Goal: Task Accomplishment & Management: Use online tool/utility

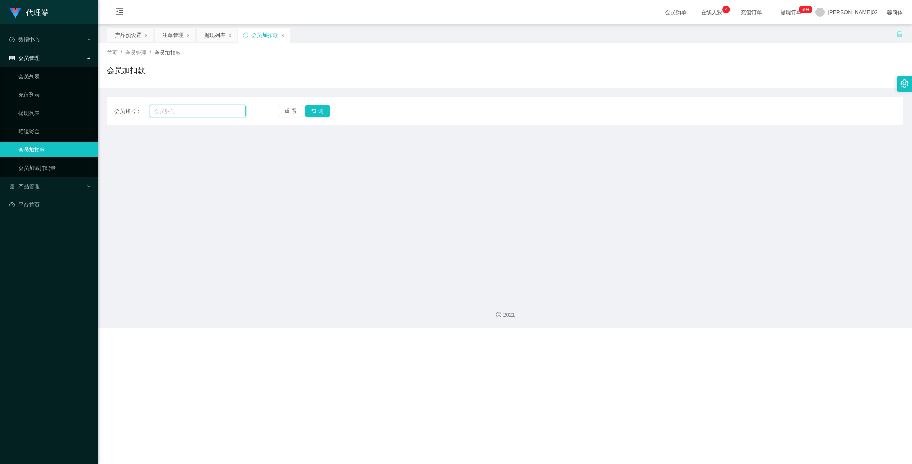
click at [207, 116] on input "text" at bounding box center [198, 111] width 96 height 12
paste input "Cjg4134"
type input "Cjg4134"
click at [323, 108] on button "查 询" at bounding box center [317, 111] width 24 height 12
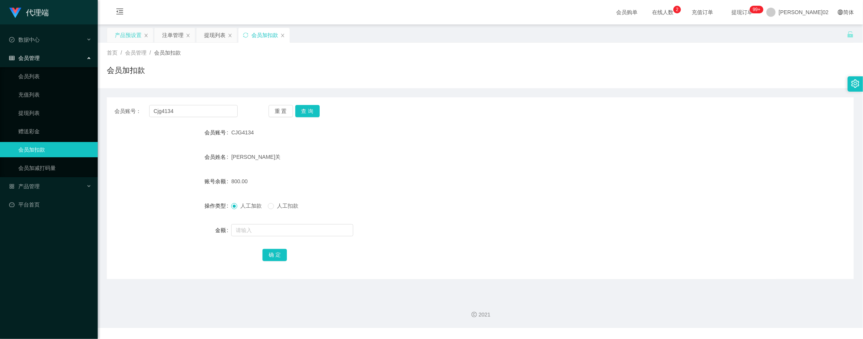
click at [123, 34] on div "产品预设置" at bounding box center [128, 35] width 27 height 14
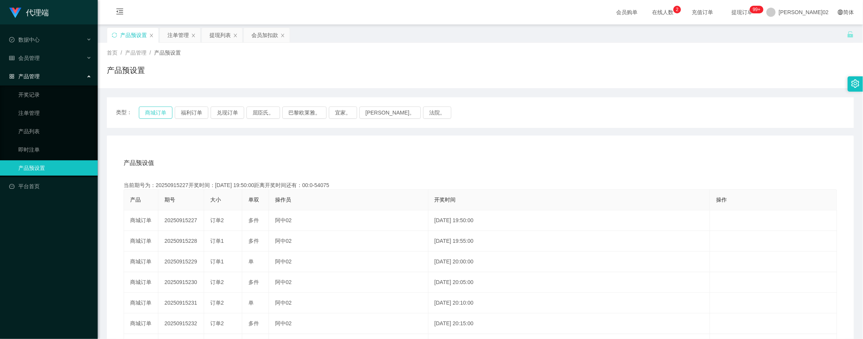
click at [157, 113] on button "商城订单" at bounding box center [156, 112] width 34 height 12
click at [171, 112] on button "商城订单" at bounding box center [156, 112] width 34 height 12
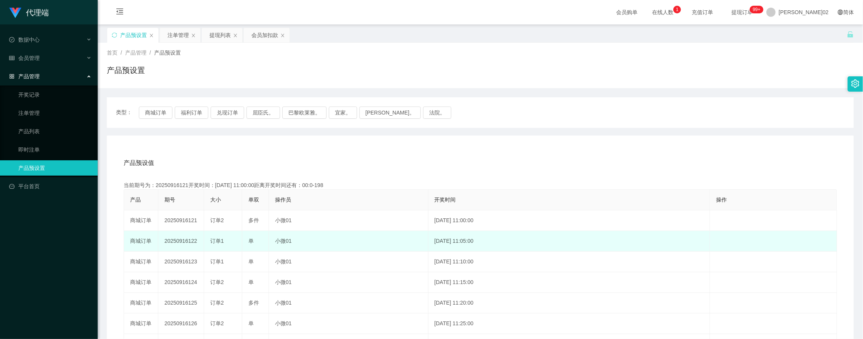
click at [188, 240] on td "20250916122" at bounding box center [181, 241] width 46 height 21
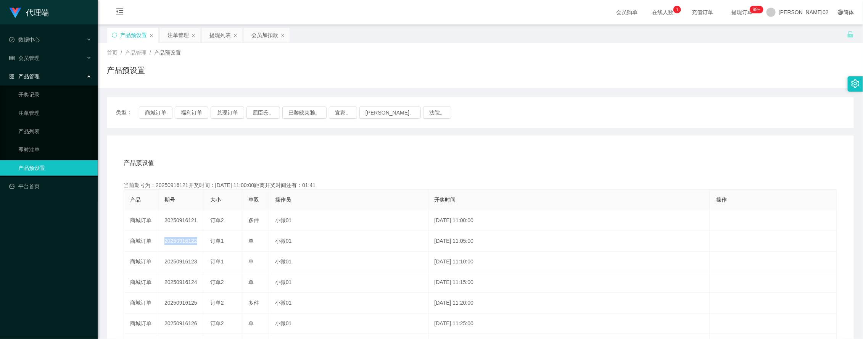
copy td "20250916122"
click at [234, 144] on div "产品预设值 添加期号 当前期号为：20250916121开奖时间：2025-09-16 11:00:00距离开奖时间还有：00:0-208 产品 期号 大小 …" at bounding box center [480, 292] width 747 height 314
drag, startPoint x: 150, startPoint y: 96, endPoint x: 152, endPoint y: 113, distance: 16.9
click at [150, 104] on div "类型： 商城订单 福利订单 兑现订单 屈臣氏。 巴黎欧莱雅。 宜家。 森亨。 法院。 产品预设值 添加期号 当前期号为：20250916121开奖时间：202…" at bounding box center [480, 269] width 747 height 362
click at [152, 113] on button "商城订单" at bounding box center [156, 112] width 34 height 12
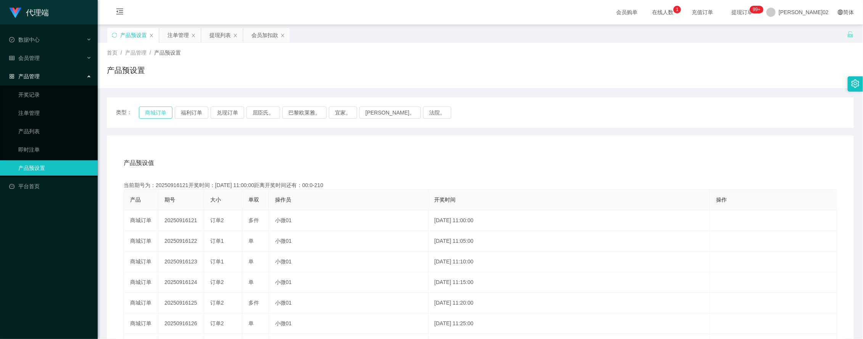
click at [152, 113] on button "商城订单" at bounding box center [156, 112] width 34 height 12
click at [151, 113] on button "商城订单" at bounding box center [156, 112] width 34 height 12
click at [146, 114] on button "商城订单" at bounding box center [156, 112] width 34 height 12
drag, startPoint x: 172, startPoint y: 114, endPoint x: 165, endPoint y: 112, distance: 7.5
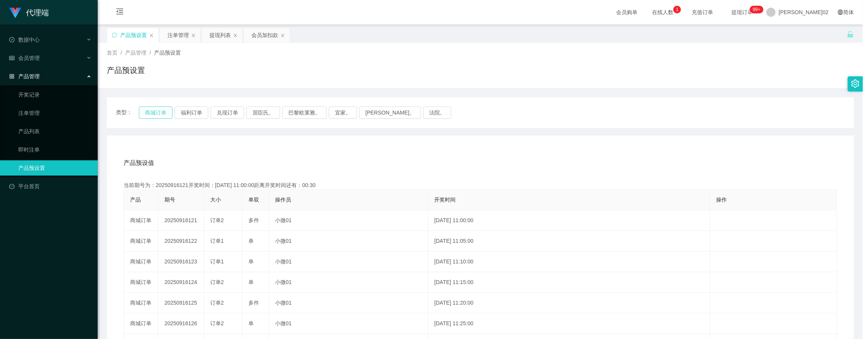
click at [171, 114] on div "类型： 商城订单 福利订单 兑现订单 屈臣氏。 巴黎欧莱雅。 宜家。 森亨。 法院。" at bounding box center [480, 112] width 729 height 12
click at [165, 112] on button "商城订单" at bounding box center [156, 112] width 34 height 12
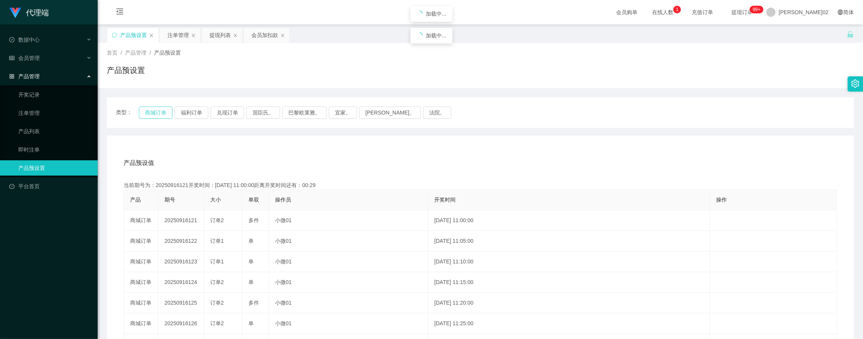
click at [165, 112] on button "商城订单" at bounding box center [156, 112] width 34 height 12
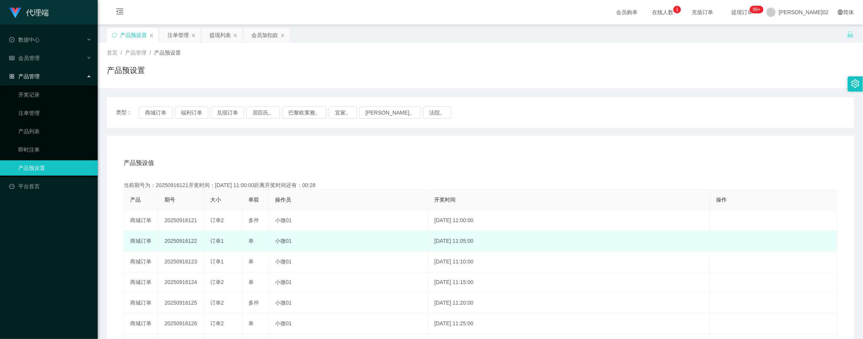
click at [172, 247] on td "20250916122" at bounding box center [181, 241] width 46 height 21
click at [177, 241] on td "20250916122" at bounding box center [181, 241] width 46 height 21
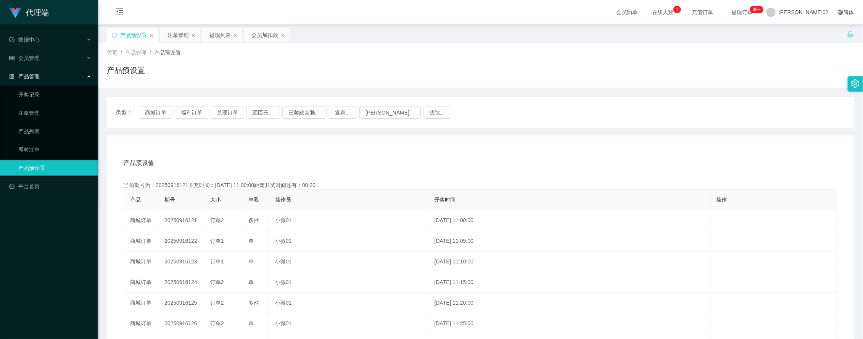
click at [554, 172] on div "产品预设值 添加期号" at bounding box center [481, 162] width 714 height 21
click at [722, 194] on th "操作" at bounding box center [773, 200] width 127 height 21
click at [449, 12] on div "会员购单 在线人数 0 1 2 3 4 5 6 7 8 9 0 1 2 3 4 5 6 7 8 9 0 1 2 3 4 5 6 7 8 9 充值订单 提现订单…" at bounding box center [480, 12] width 765 height 25
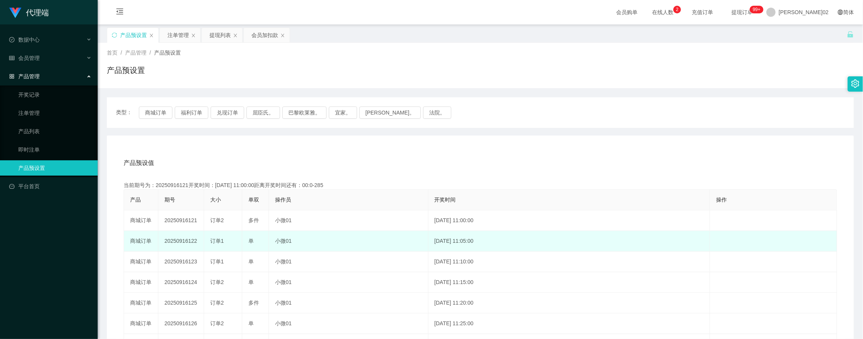
click at [189, 239] on td "20250916122" at bounding box center [181, 241] width 46 height 21
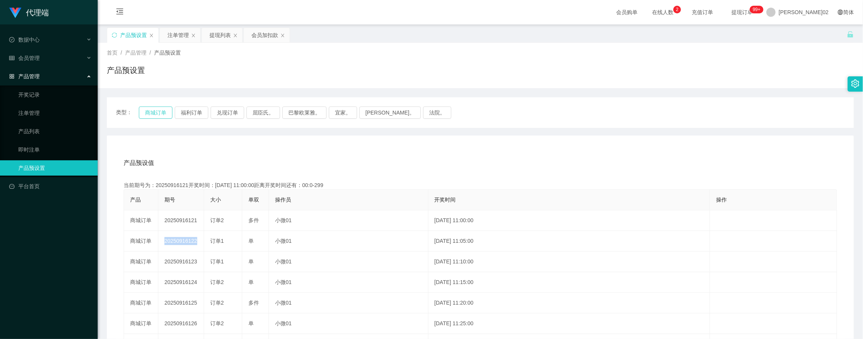
click at [168, 115] on button "商城订单" at bounding box center [156, 112] width 34 height 12
drag, startPoint x: 168, startPoint y: 115, endPoint x: 405, endPoint y: 174, distance: 244.1
click at [405, 174] on div "产品预设值 添加期号 当前期号为：20250916121开奖时间：2025-09-16 11:00:00距离开奖时间还有：00:0-301 产品 期号 大小 …" at bounding box center [480, 296] width 729 height 288
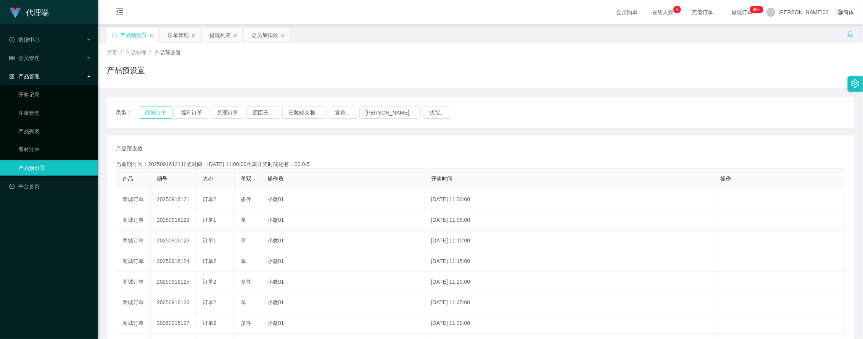
click at [154, 108] on button "商城订单" at bounding box center [156, 112] width 34 height 12
click at [155, 110] on button "商城订单" at bounding box center [156, 112] width 34 height 12
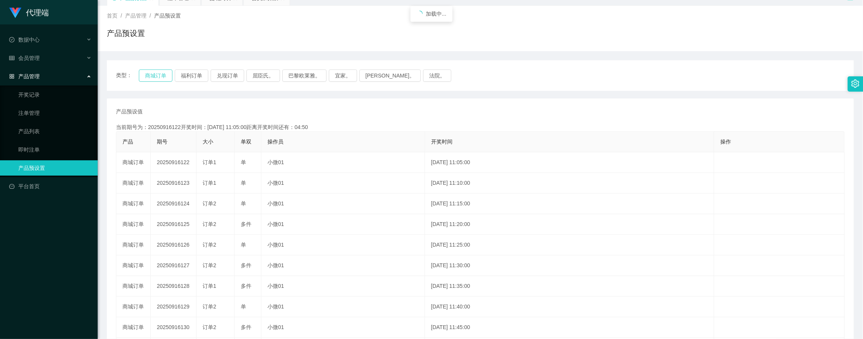
scroll to position [48, 0]
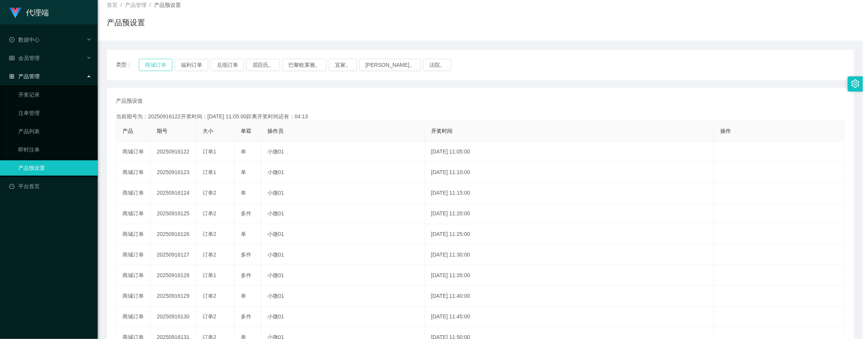
click at [166, 63] on button "商城订单" at bounding box center [156, 65] width 34 height 12
